Goal: Task Accomplishment & Management: Manage account settings

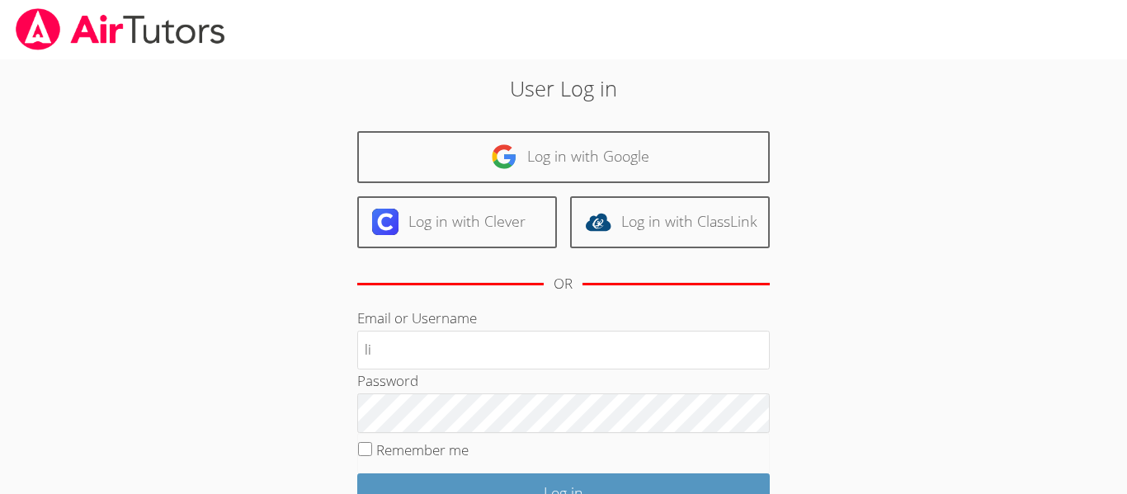
type input "l"
type input "Lisa.O"
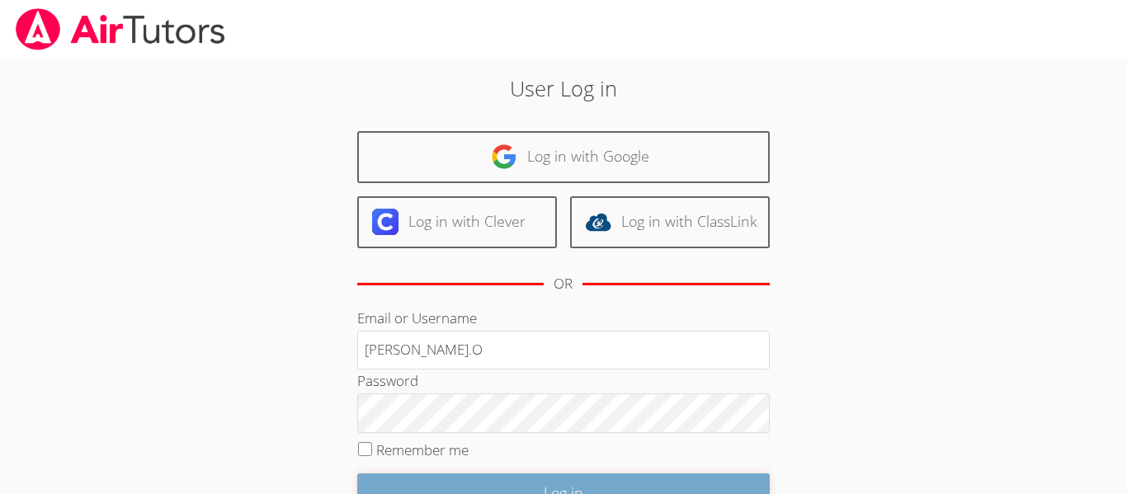
click at [692, 480] on input "Log in" at bounding box center [563, 492] width 412 height 39
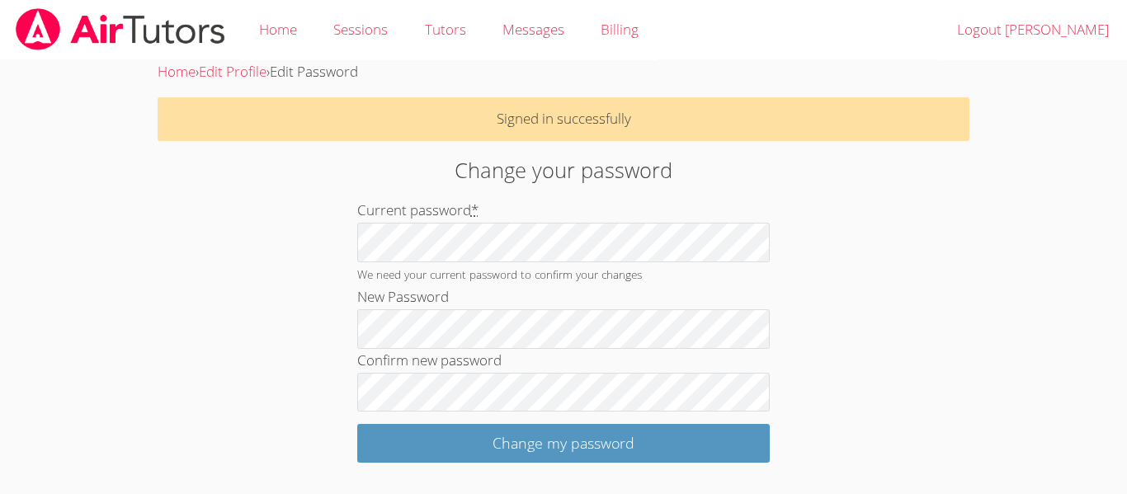
click at [856, 327] on div "Change your password Current password * We need your current password to confir…" at bounding box center [563, 308] width 609 height 308
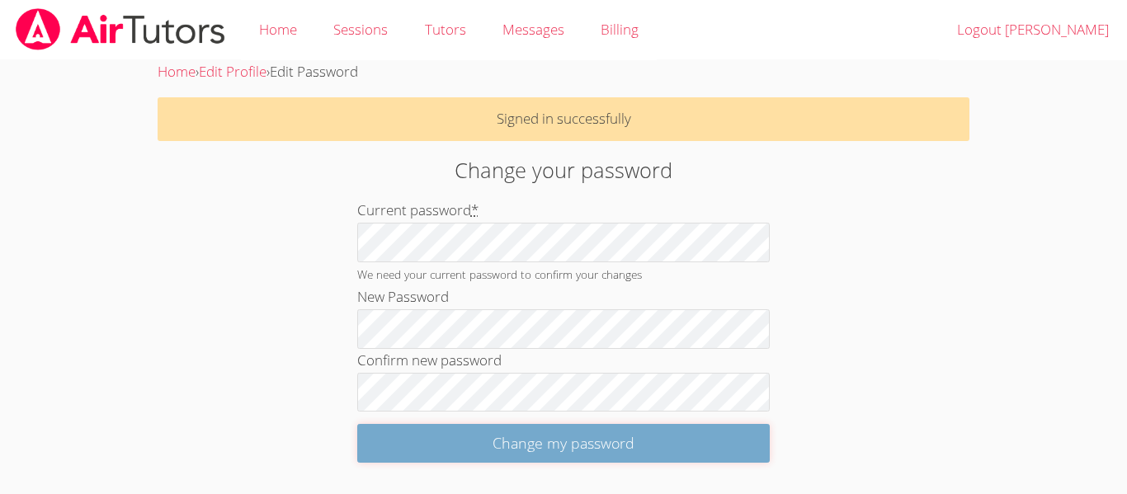
click at [689, 439] on input "Change my password" at bounding box center [563, 443] width 412 height 39
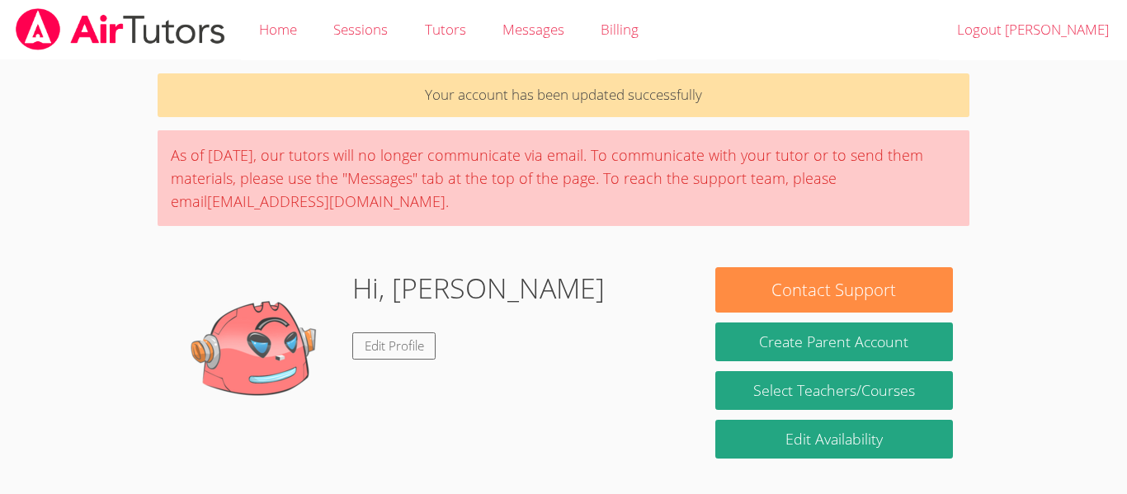
scroll to position [236, 0]
